Goal: Communication & Community: Ask a question

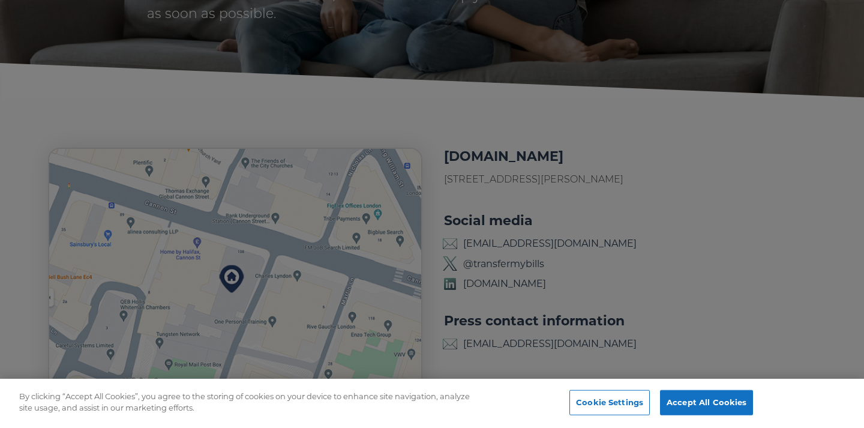
scroll to position [139, 0]
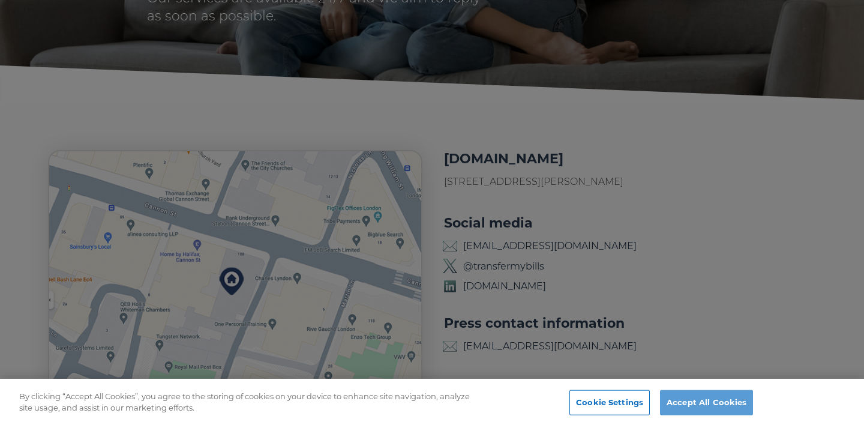
click at [706, 402] on button "Accept All Cookies" at bounding box center [706, 402] width 93 height 25
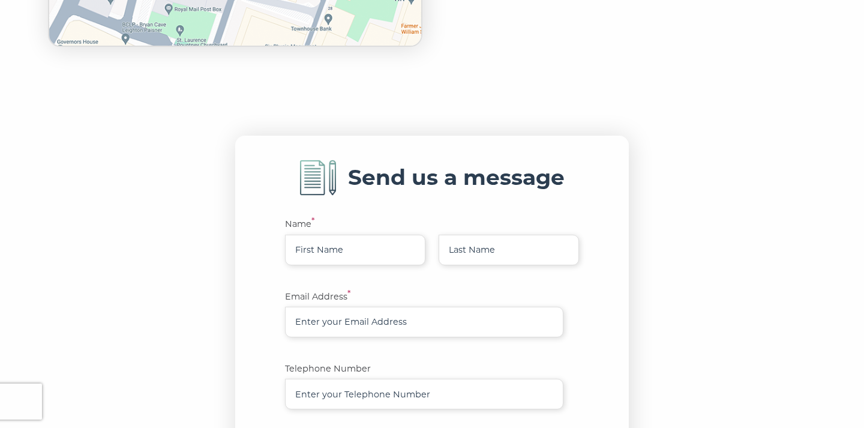
scroll to position [513, 0]
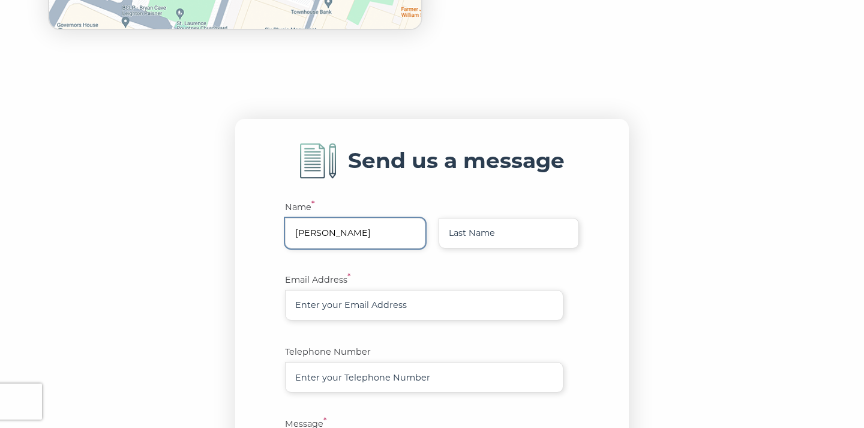
type input "[PERSON_NAME]"
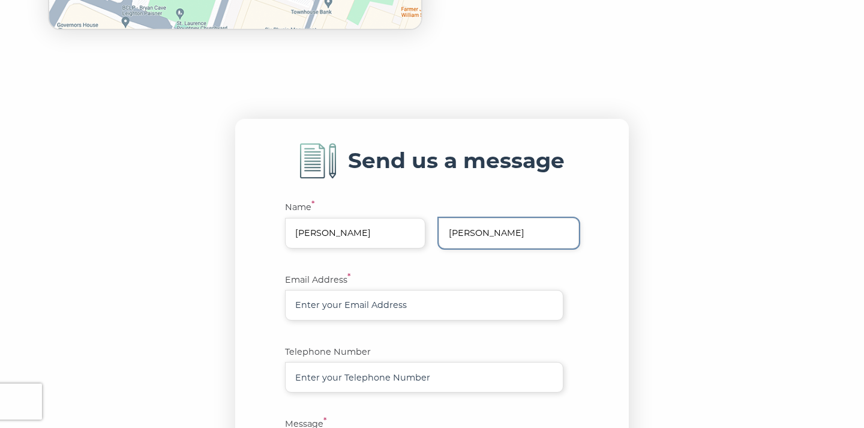
type input "[PERSON_NAME]"
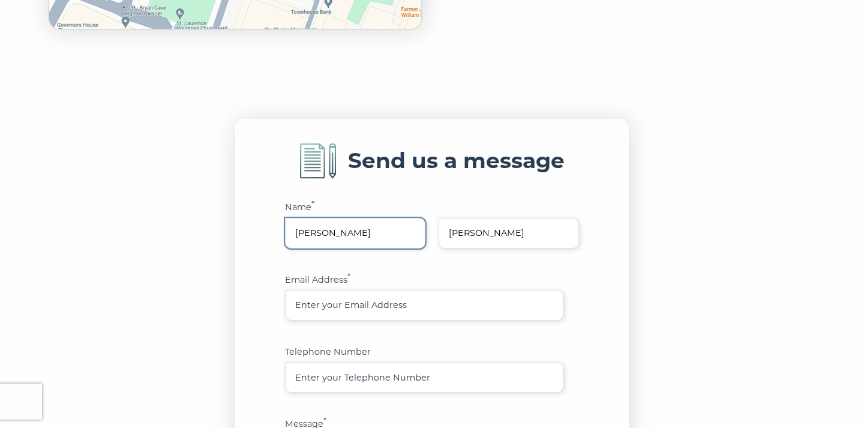
click at [348, 233] on input "[PERSON_NAME]" at bounding box center [355, 233] width 140 height 31
type input "Samia"
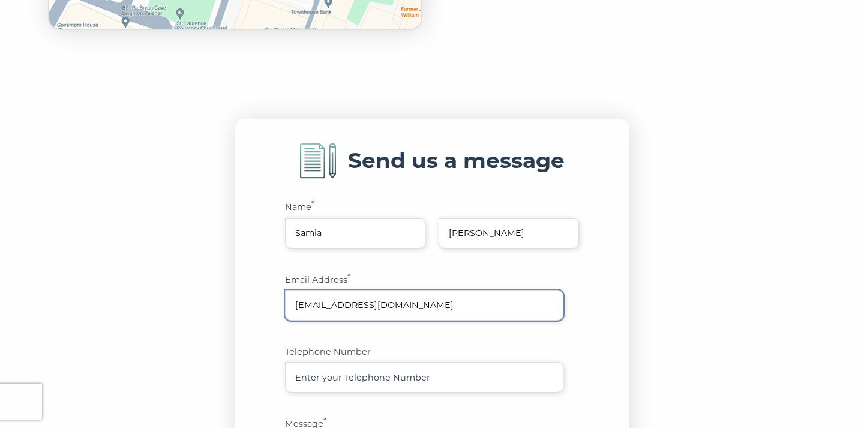
type input "[EMAIL_ADDRESS][DOMAIN_NAME]"
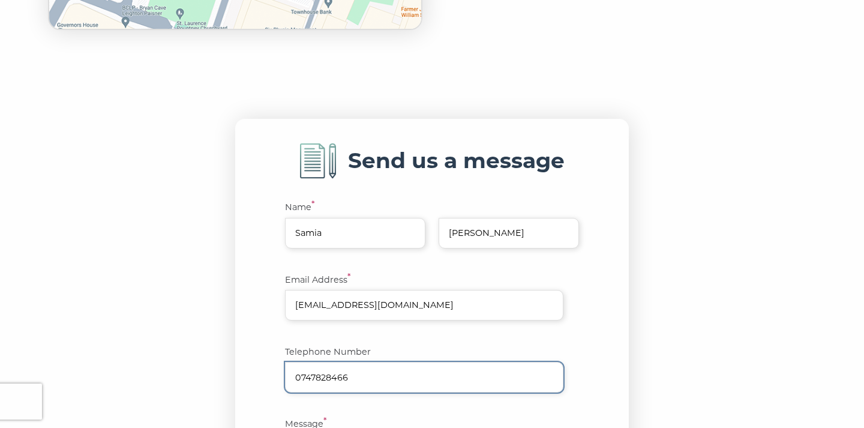
type input "07478284661"
drag, startPoint x: 376, startPoint y: 368, endPoint x: 153, endPoint y: 336, distance: 225.6
click at [153, 336] on section "Send us a message Name * [PERSON_NAME] Email Address * [EMAIL_ADDRESS][DOMAIN_N…" at bounding box center [432, 391] width 864 height 616
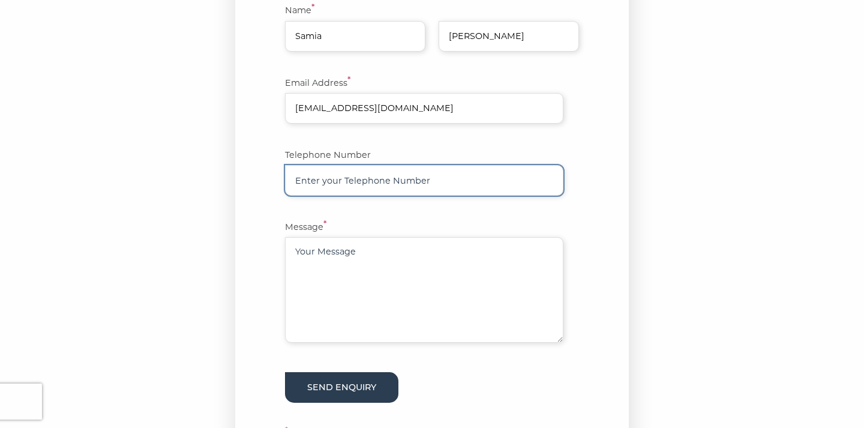
scroll to position [727, 0]
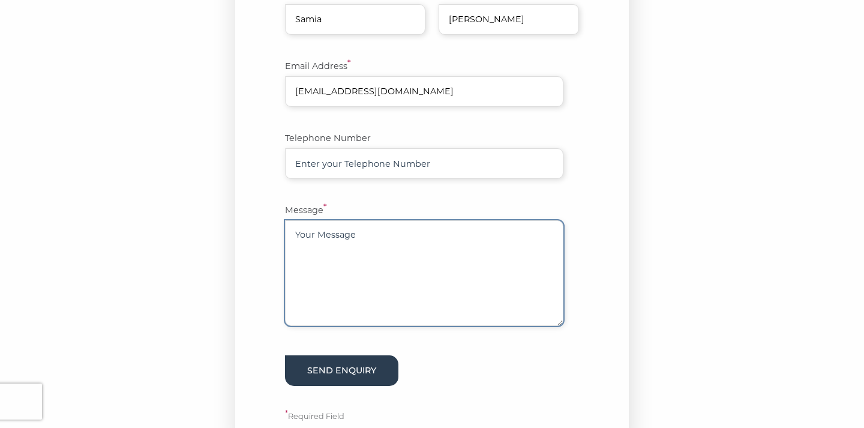
click at [370, 256] on textarea at bounding box center [424, 273] width 278 height 106
paste textarea "Hello, I’m in the process of setting up my change of address through SlothMove …"
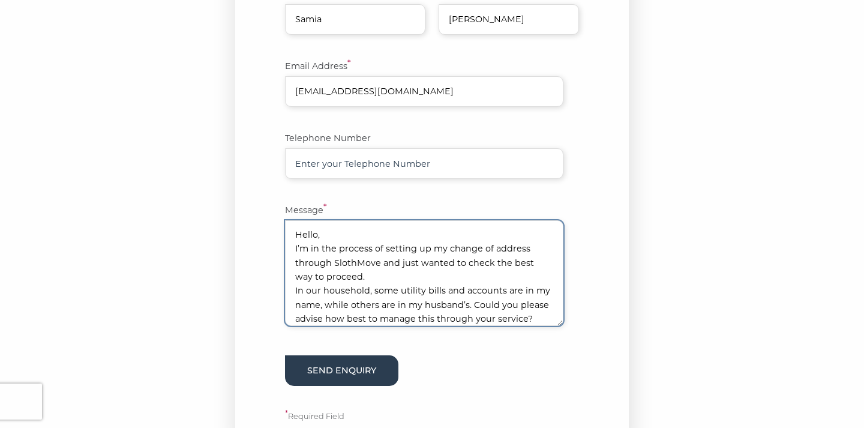
scroll to position [0, 0]
drag, startPoint x: 377, startPoint y: 256, endPoint x: 332, endPoint y: 256, distance: 44.4
click at [332, 256] on textarea "Hello, I’m in the process of setting up my change of address through SlothMove …" at bounding box center [424, 273] width 278 height 106
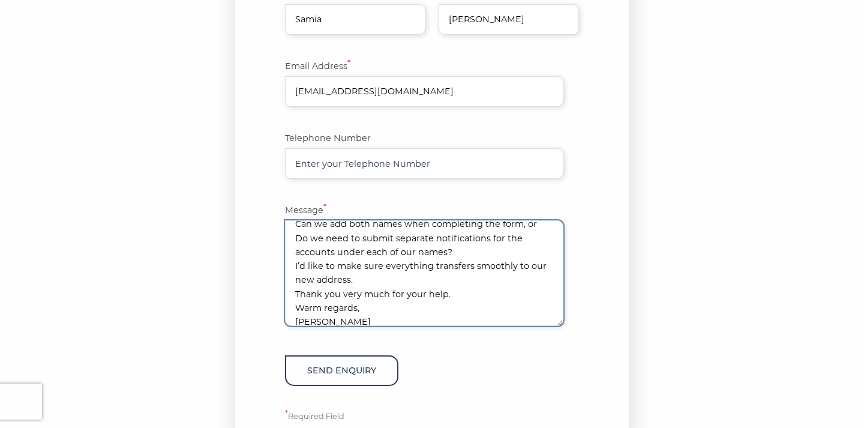
scroll to position [108, 0]
type textarea "Hello, I’m in the process of setting up my change of address through transfermy…"
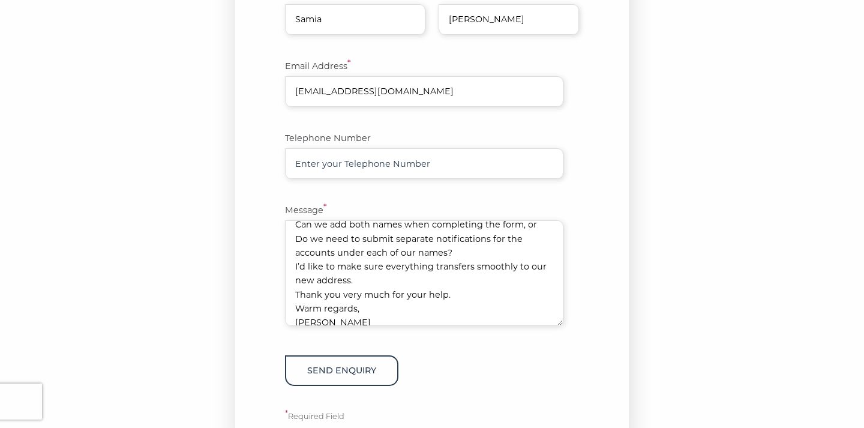
click at [341, 362] on button "Send enquiry" at bounding box center [341, 370] width 113 height 31
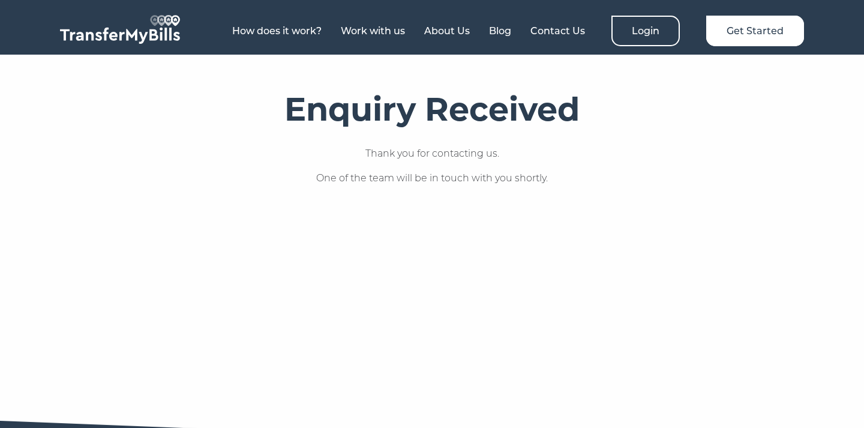
click at [119, 38] on img at bounding box center [120, 29] width 120 height 29
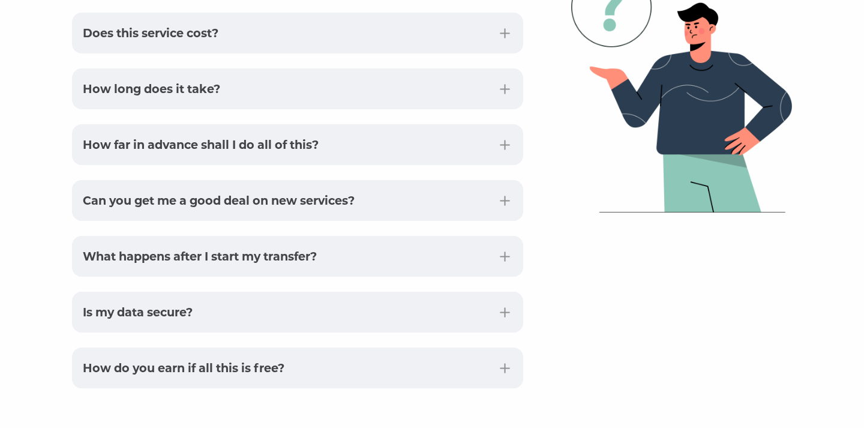
scroll to position [3009, 0]
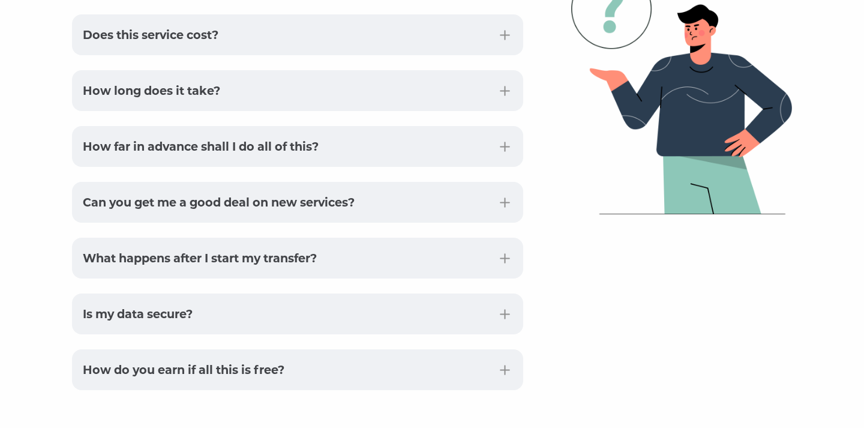
click at [505, 126] on button "How far in advance shall I do all of this?" at bounding box center [297, 146] width 451 height 41
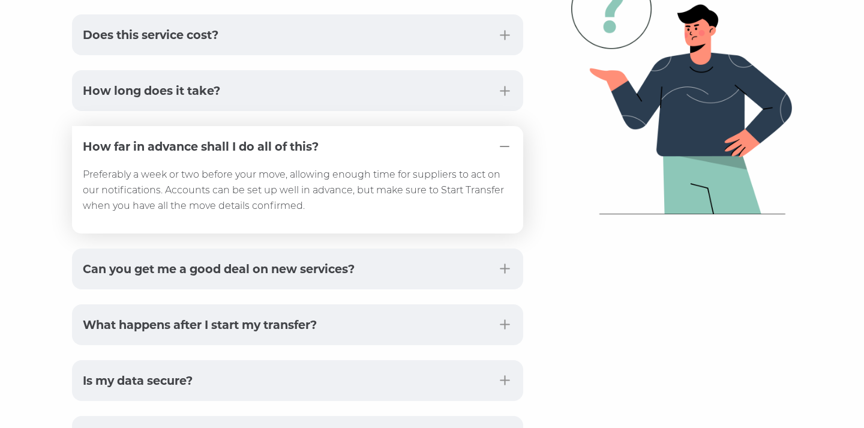
click at [419, 248] on button "Can you get me a good deal on new services?" at bounding box center [297, 268] width 451 height 41
